Goal: Task Accomplishment & Management: Manage account settings

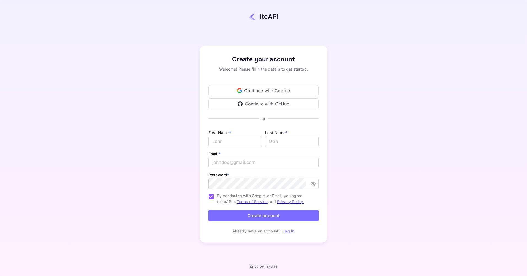
click at [269, 90] on div "Continue with Google" at bounding box center [264, 90] width 110 height 11
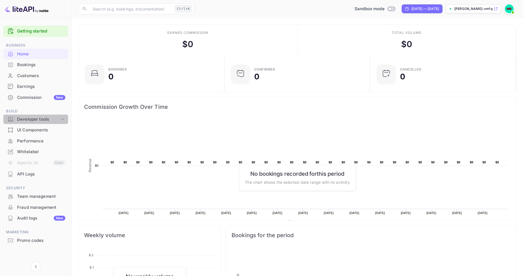
click at [62, 119] on icon at bounding box center [63, 120] width 6 height 6
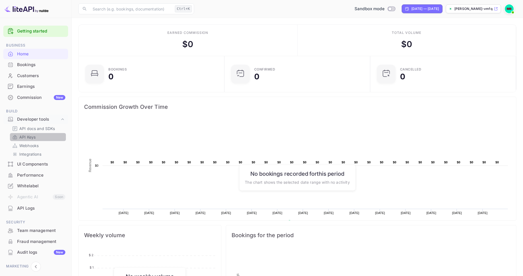
click at [28, 137] on p "API Keys" at bounding box center [27, 137] width 16 height 6
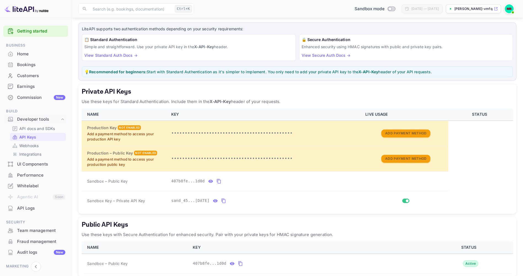
scroll to position [55, 0]
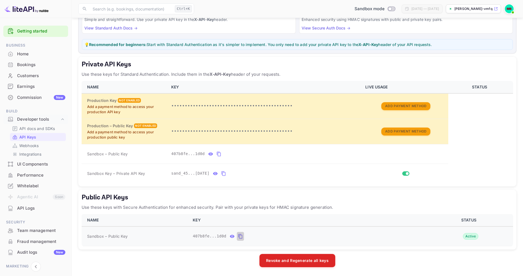
click at [238, 236] on icon "public api keys table" at bounding box center [240, 236] width 5 height 7
click at [33, 129] on p "API docs and SDKs" at bounding box center [37, 129] width 36 height 6
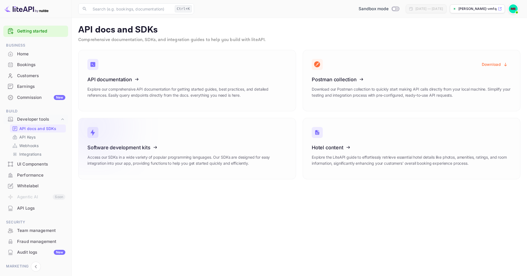
click at [155, 148] on icon at bounding box center [122, 146] width 86 height 57
click at [137, 80] on icon at bounding box center [122, 78] width 86 height 57
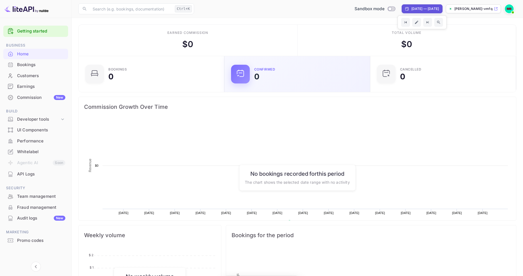
scroll to position [86, 138]
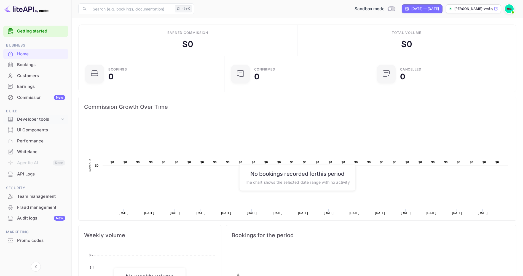
click at [62, 119] on icon at bounding box center [63, 120] width 6 height 6
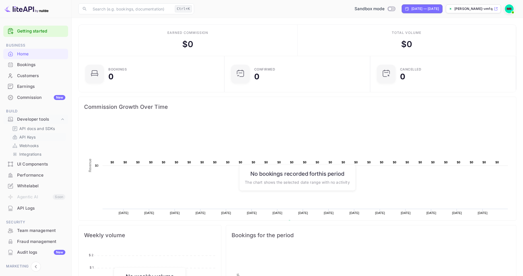
click at [28, 137] on p "API Keys" at bounding box center [27, 137] width 16 height 6
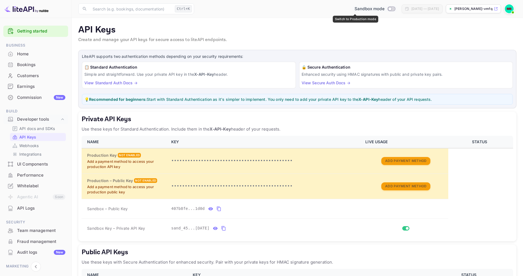
click at [385, 8] on input "Switch to Production mode" at bounding box center [390, 9] width 11 height 4
checkbox input "false"
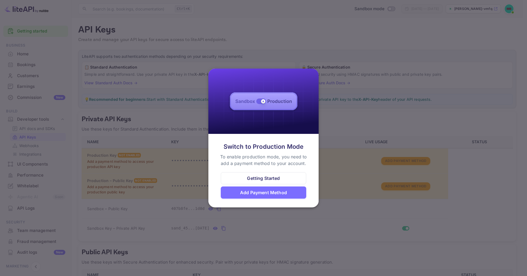
click at [259, 100] on img at bounding box center [264, 101] width 110 height 65
click at [262, 100] on img at bounding box center [264, 101] width 110 height 65
click at [338, 118] on div at bounding box center [263, 138] width 527 height 276
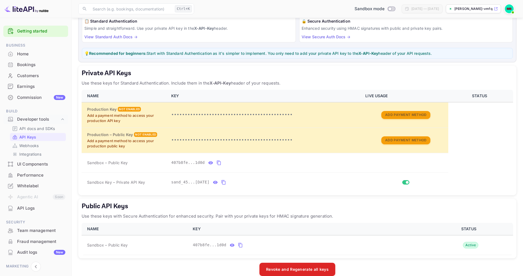
scroll to position [55, 0]
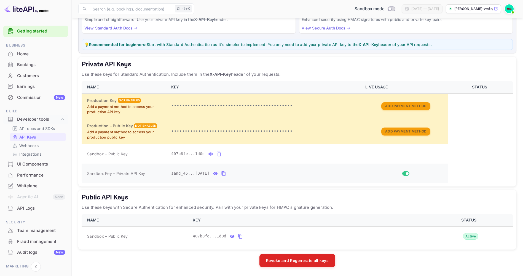
click at [221, 174] on icon "private api keys table" at bounding box center [223, 173] width 5 height 7
click at [217, 154] on icon "private api keys table" at bounding box center [219, 154] width 5 height 7
click at [238, 237] on icon "public api keys table" at bounding box center [240, 236] width 5 height 7
click at [222, 173] on icon "private api keys table" at bounding box center [224, 174] width 4 height 5
